Goal: Find specific page/section

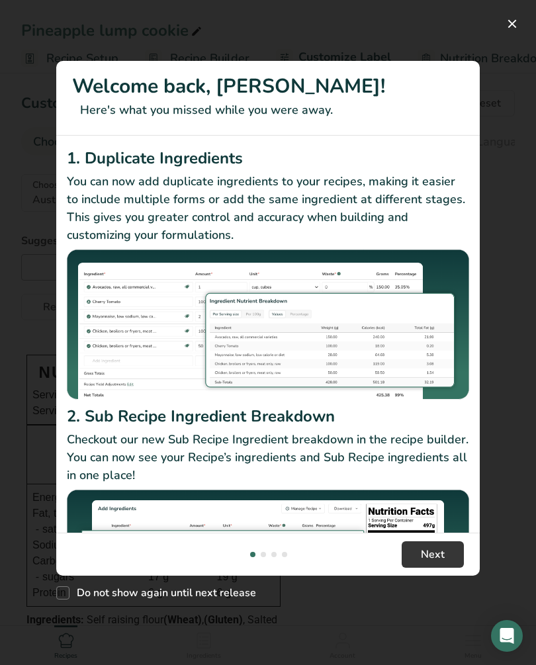
click at [69, 595] on span "Do not show again until next release" at bounding box center [162, 592] width 187 height 13
click at [65, 595] on input "Do not show again until next release" at bounding box center [60, 593] width 9 height 9
checkbox input "true"
click at [455, 557] on button "Next" at bounding box center [432, 554] width 62 height 26
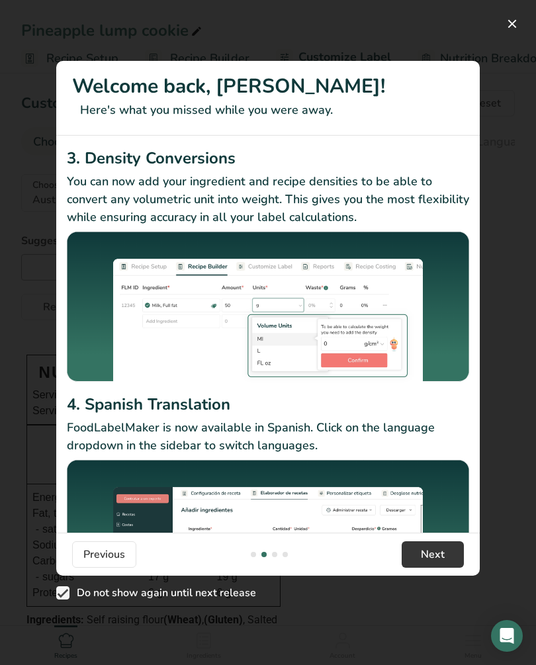
click at [505, 22] on button "New Features" at bounding box center [511, 23] width 21 height 21
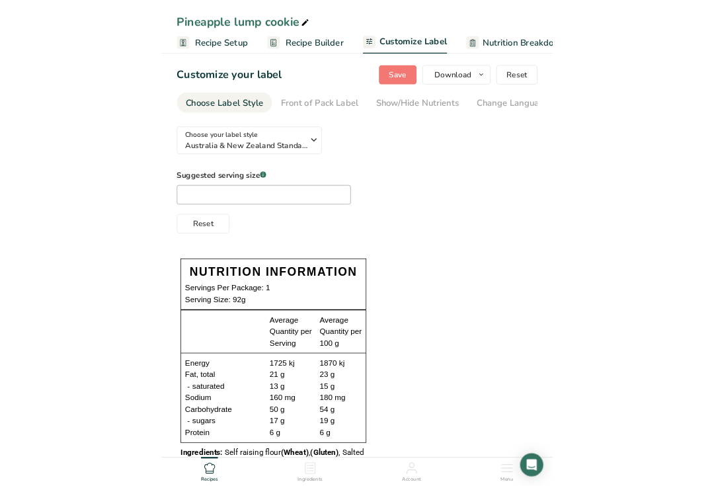
scroll to position [0, 0]
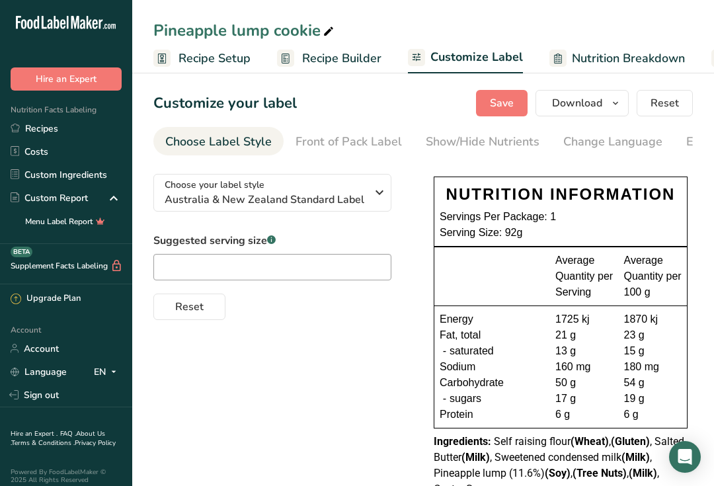
click at [36, 135] on link "Recipes" at bounding box center [66, 128] width 132 height 23
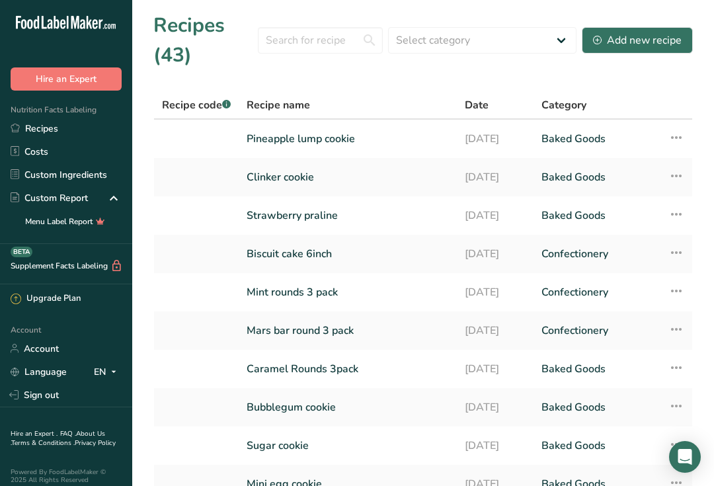
click at [321, 298] on link "Mint rounds 3 pack" at bounding box center [348, 292] width 202 height 28
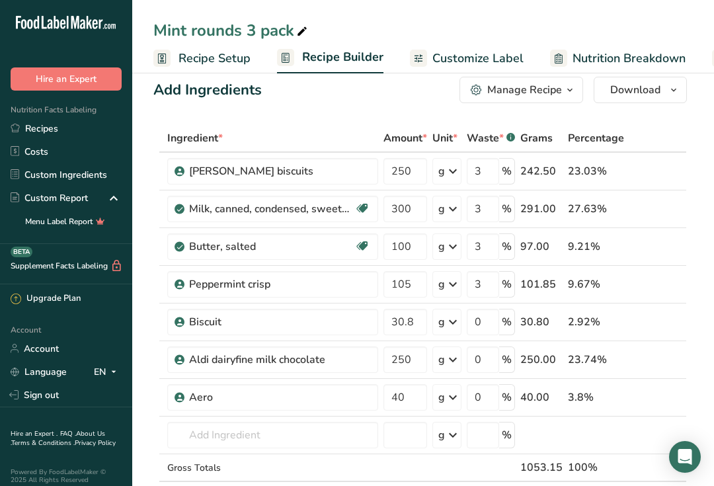
scroll to position [18, 0]
click at [58, 129] on link "Recipes" at bounding box center [66, 128] width 132 height 23
